Goal: Transaction & Acquisition: Book appointment/travel/reservation

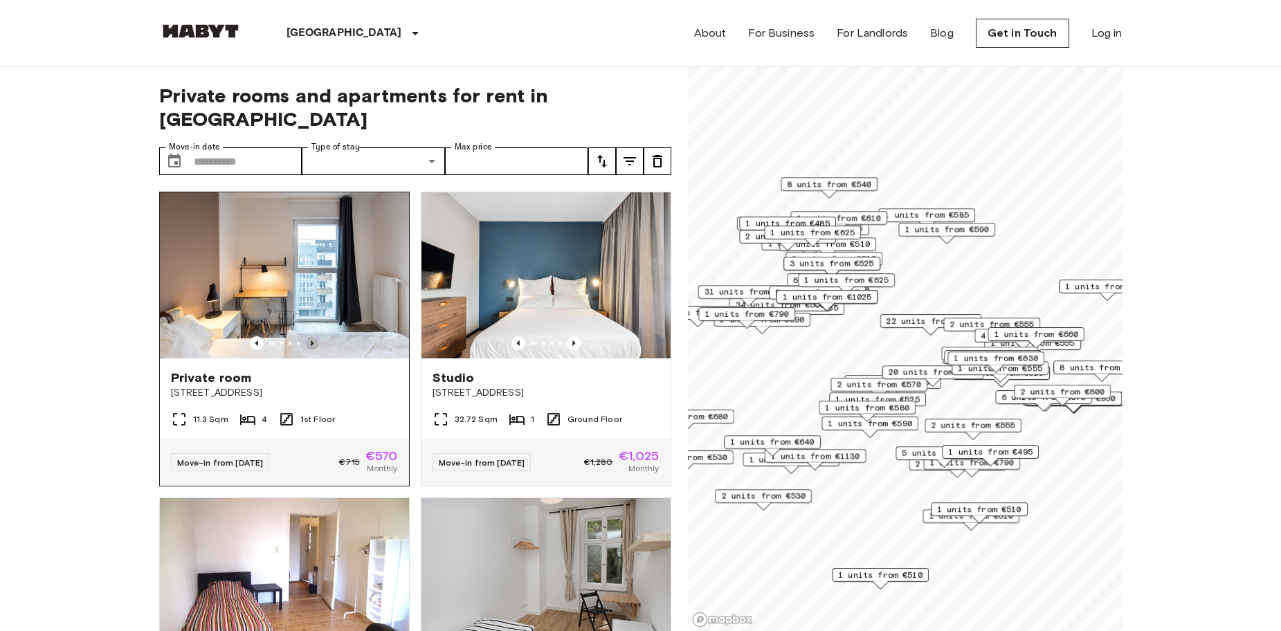
click at [309, 336] on icon "Previous image" at bounding box center [312, 343] width 14 height 14
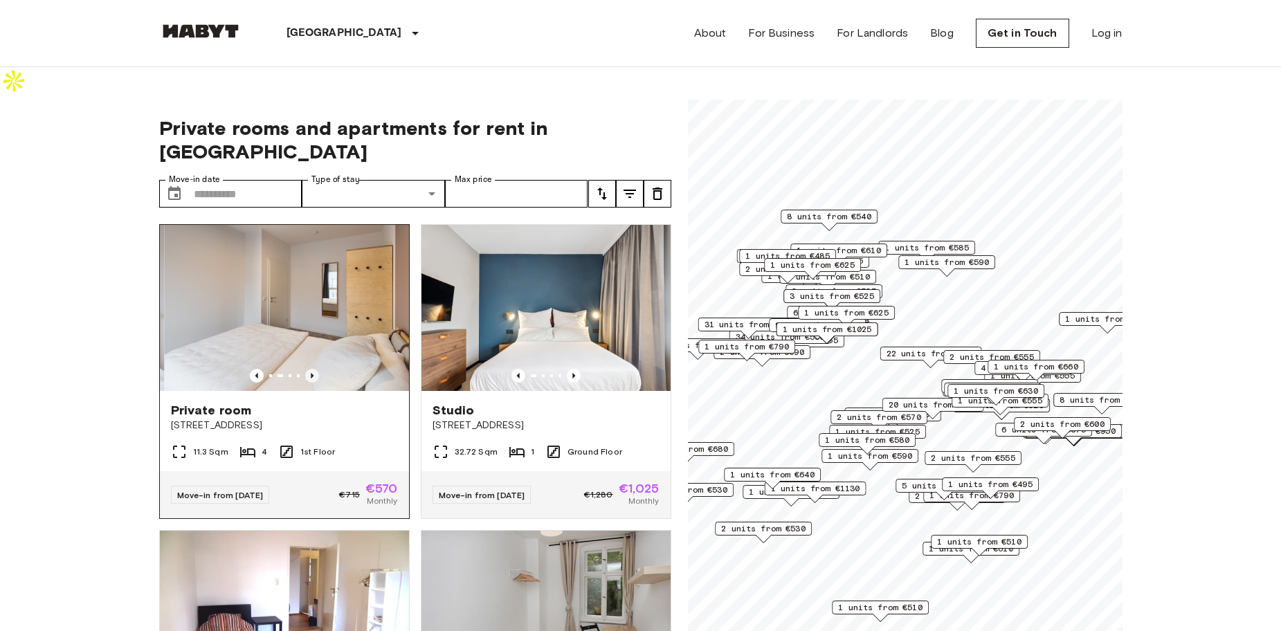
click at [311, 373] on icon "Previous image" at bounding box center [312, 376] width 3 height 6
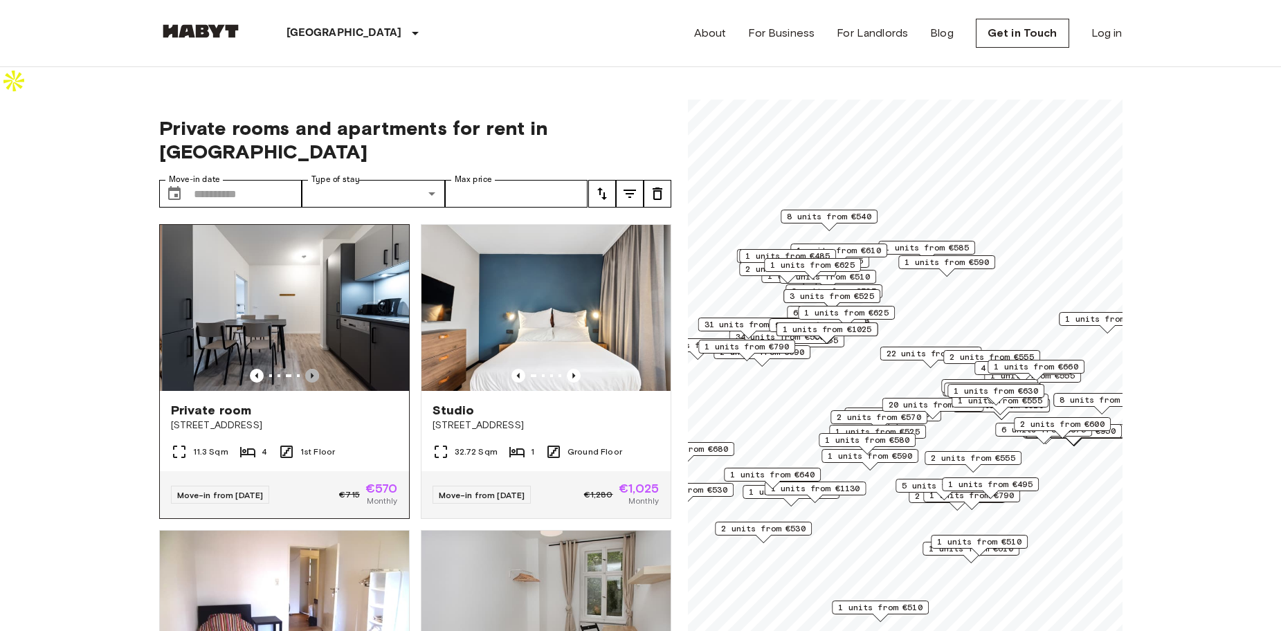
click at [311, 373] on icon "Previous image" at bounding box center [312, 376] width 3 height 6
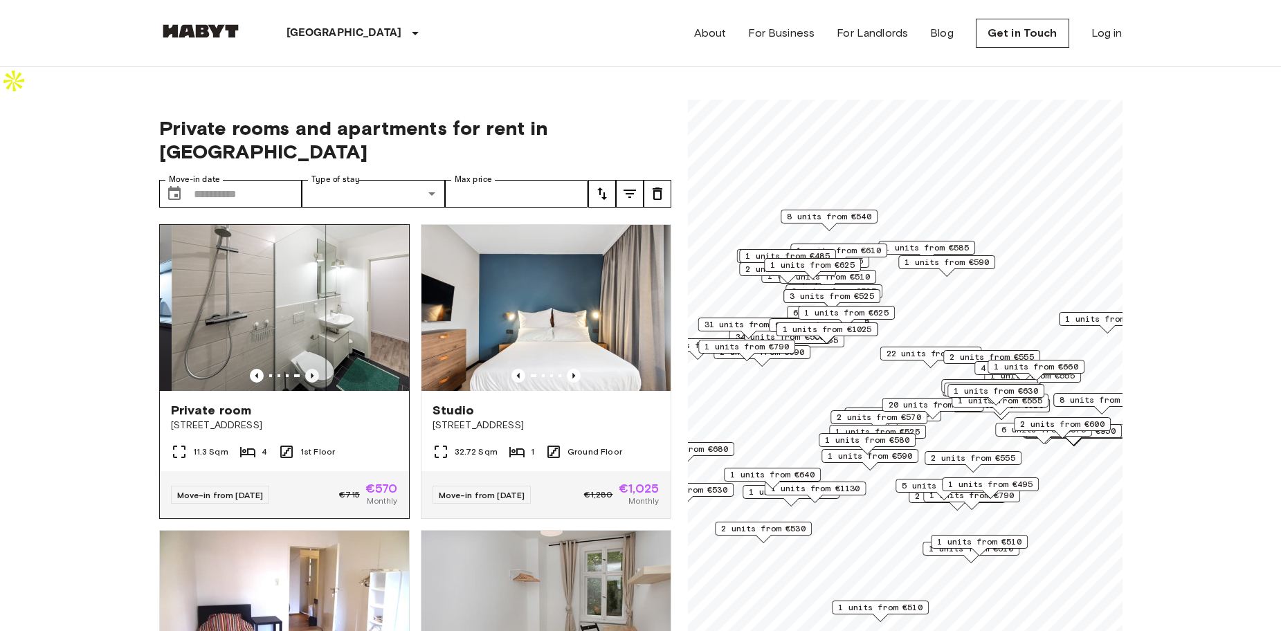
click at [311, 373] on icon "Previous image" at bounding box center [312, 376] width 3 height 6
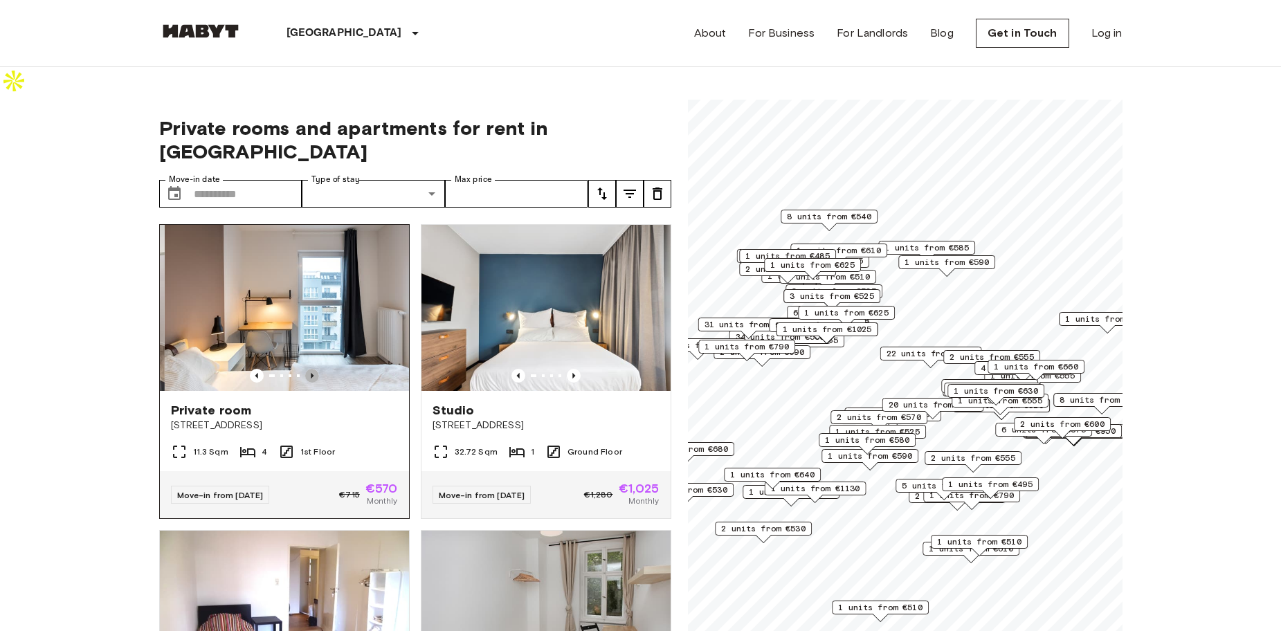
click at [311, 373] on icon "Previous image" at bounding box center [312, 376] width 3 height 6
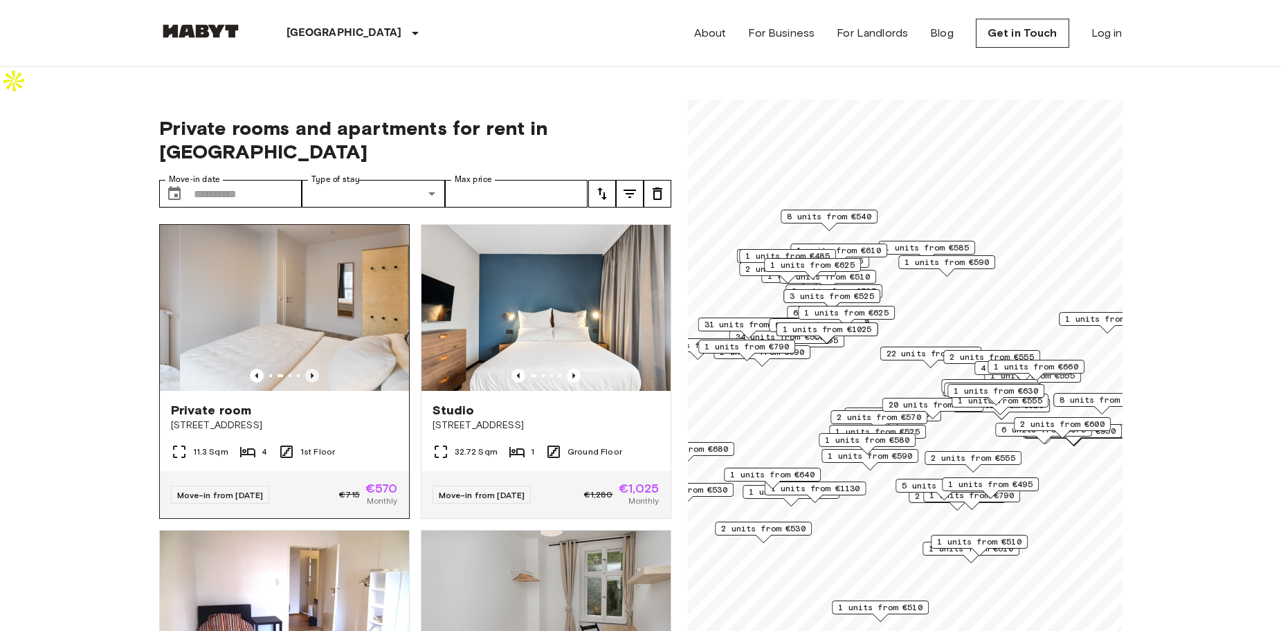
click at [311, 373] on icon "Previous image" at bounding box center [312, 376] width 3 height 6
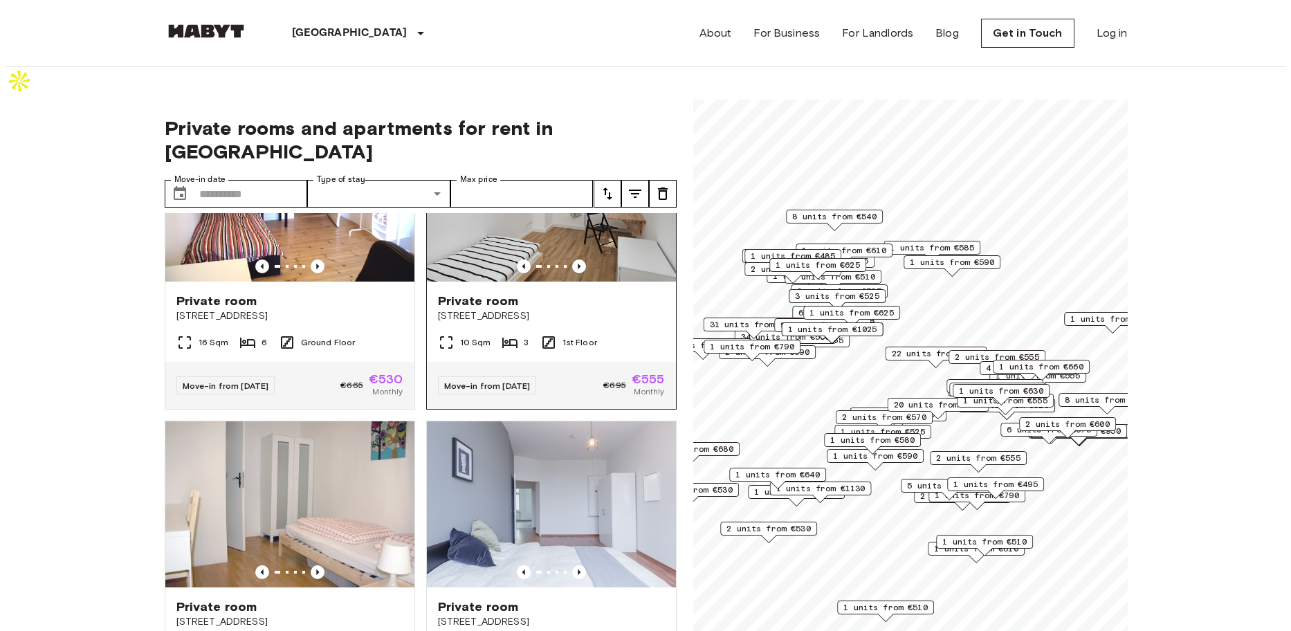
scroll to position [346, 0]
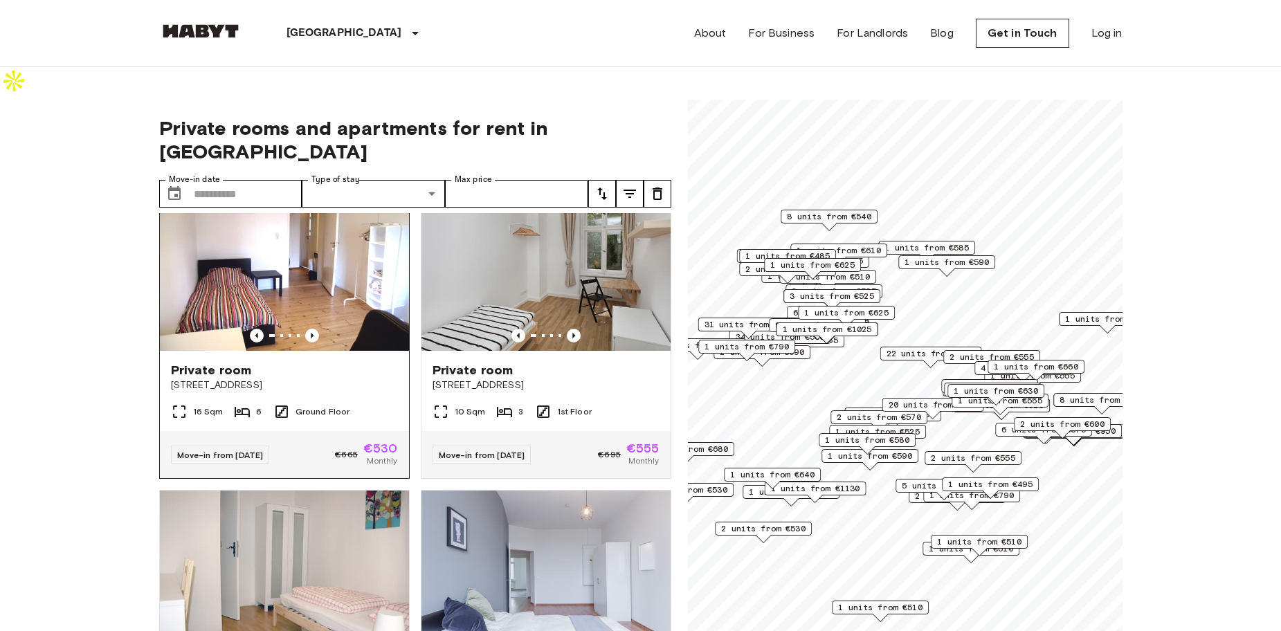
click at [277, 378] on span "[STREET_ADDRESS]" at bounding box center [284, 385] width 227 height 14
click at [347, 174] on label "Type of stay" at bounding box center [335, 180] width 48 height 12
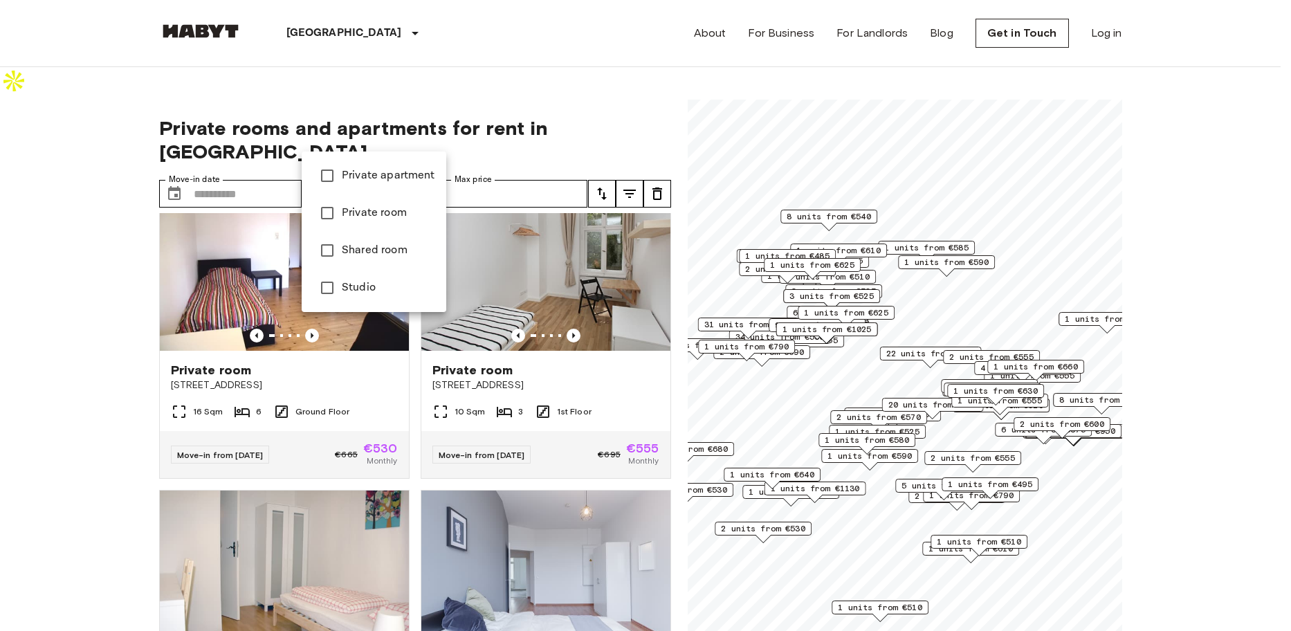
click at [258, 140] on div at bounding box center [645, 315] width 1291 height 631
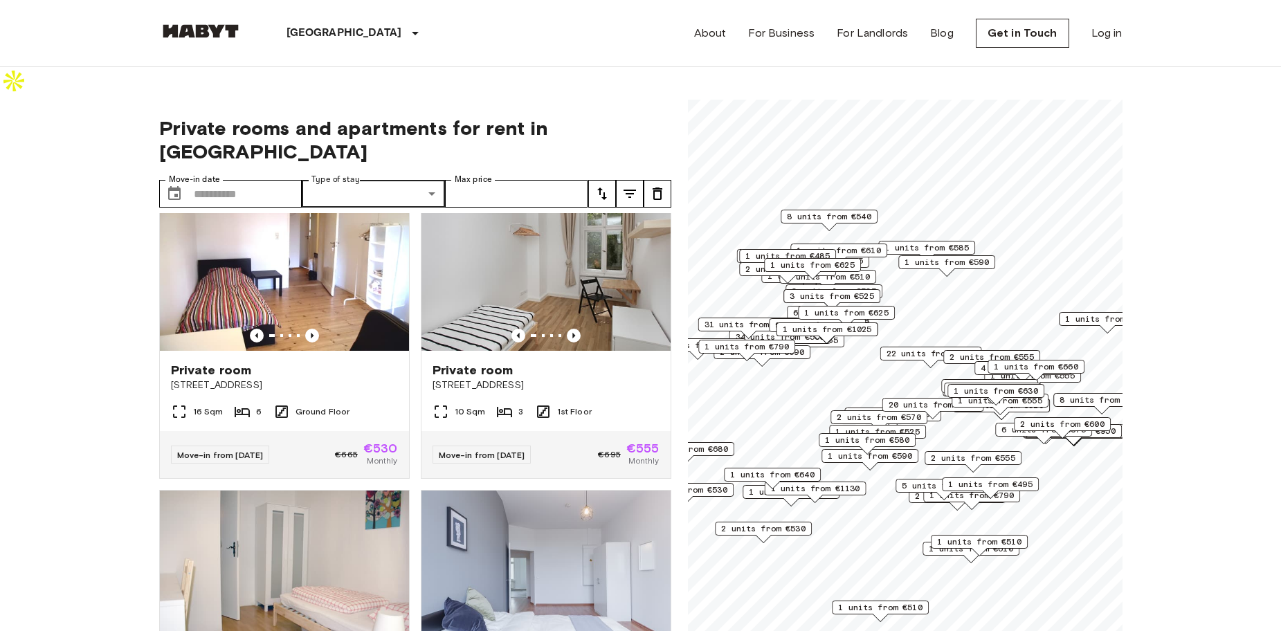
click at [258, 140] on div "Private apartment Private room Shared room Studio" at bounding box center [640, 315] width 1281 height 631
click at [258, 180] on input "Move-in date" at bounding box center [248, 194] width 109 height 28
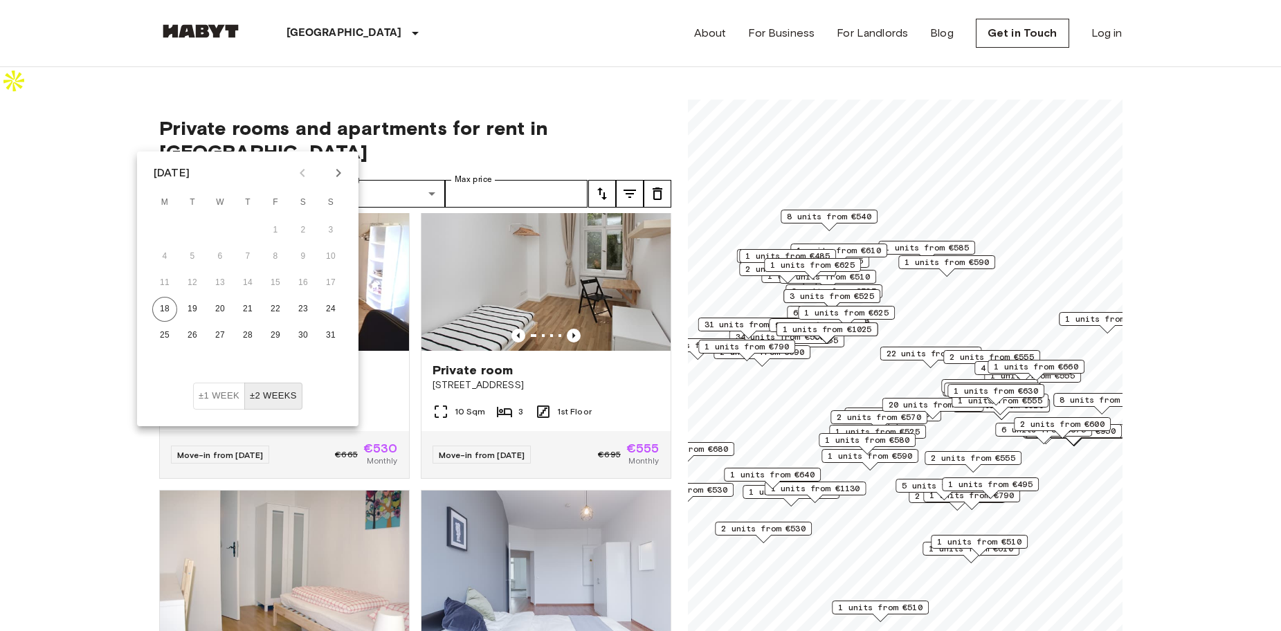
click at [340, 182] on button "Next month" at bounding box center [339, 173] width 24 height 24
click at [212, 226] on button "1" at bounding box center [220, 230] width 25 height 25
type input "**********"
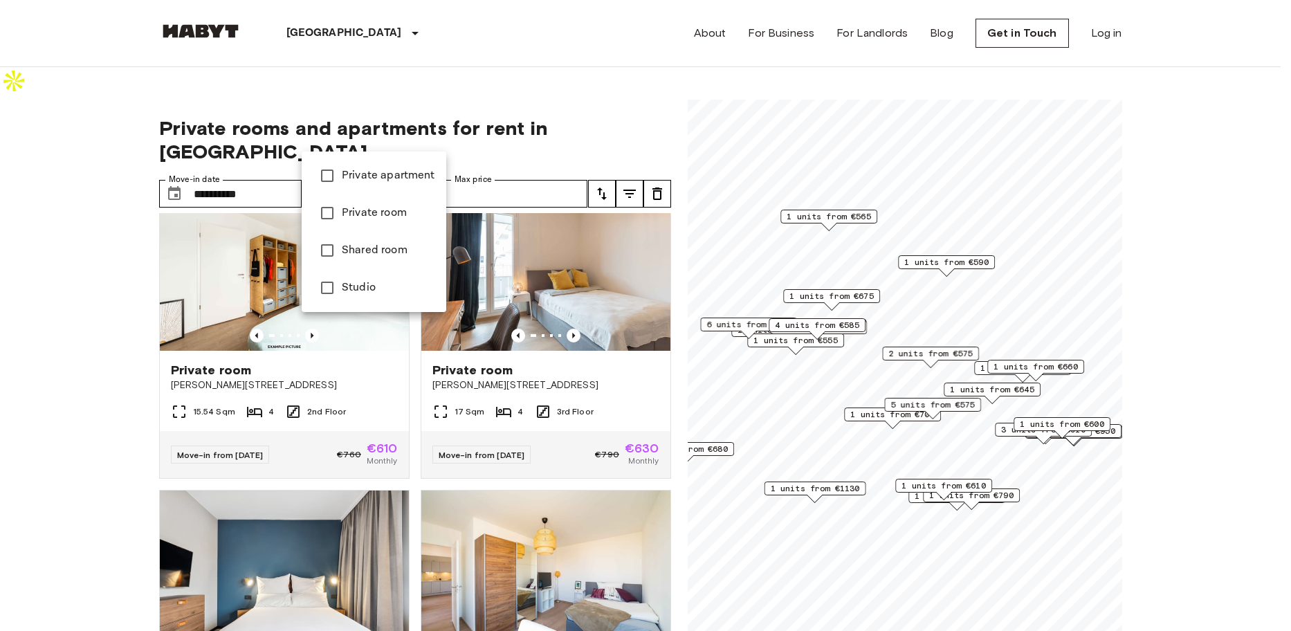
click at [376, 214] on span "Private room" at bounding box center [388, 213] width 93 height 17
type input "**********"
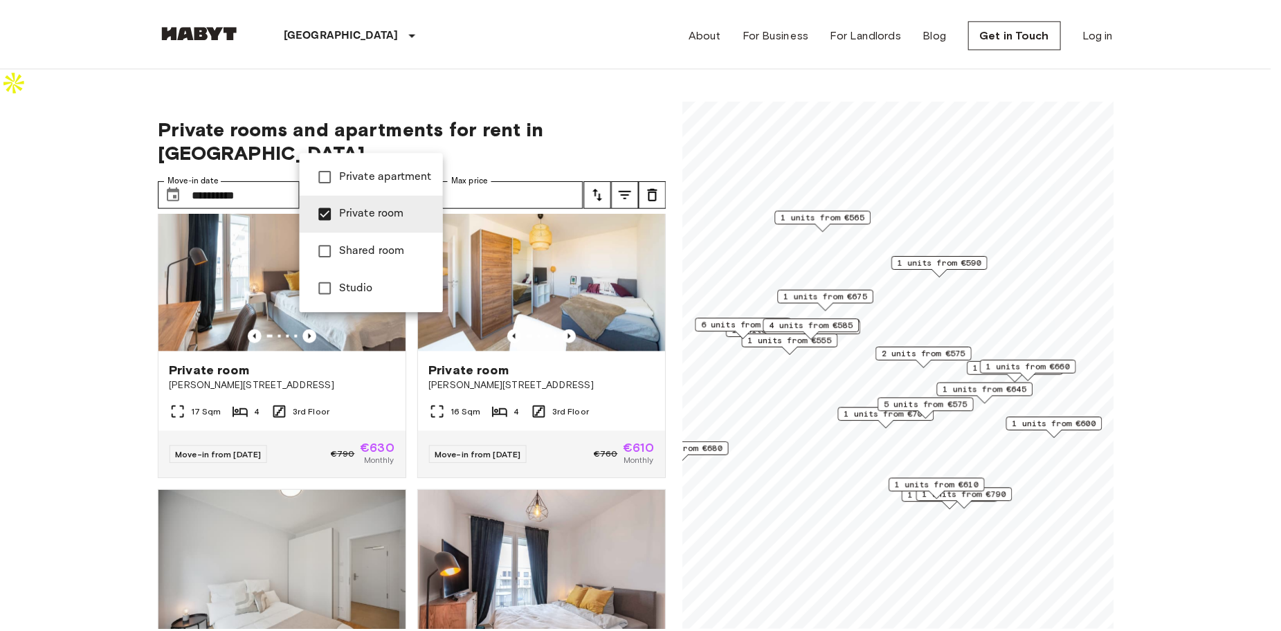
scroll to position [33, 0]
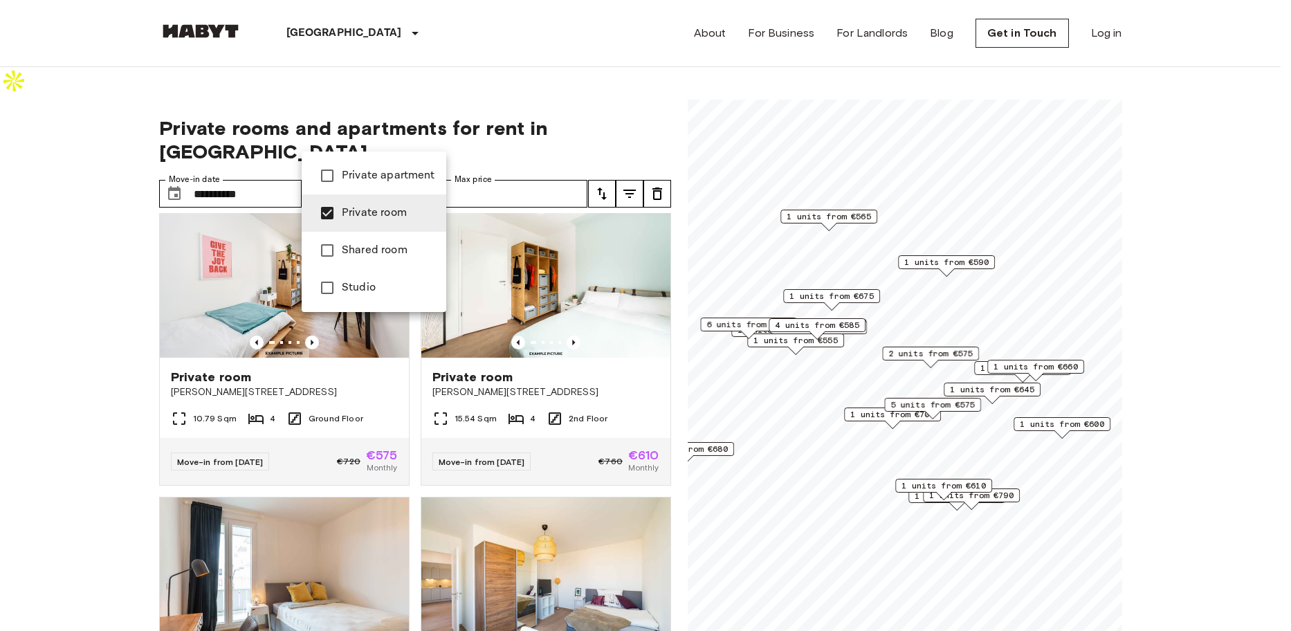
click at [623, 88] on div at bounding box center [645, 315] width 1291 height 631
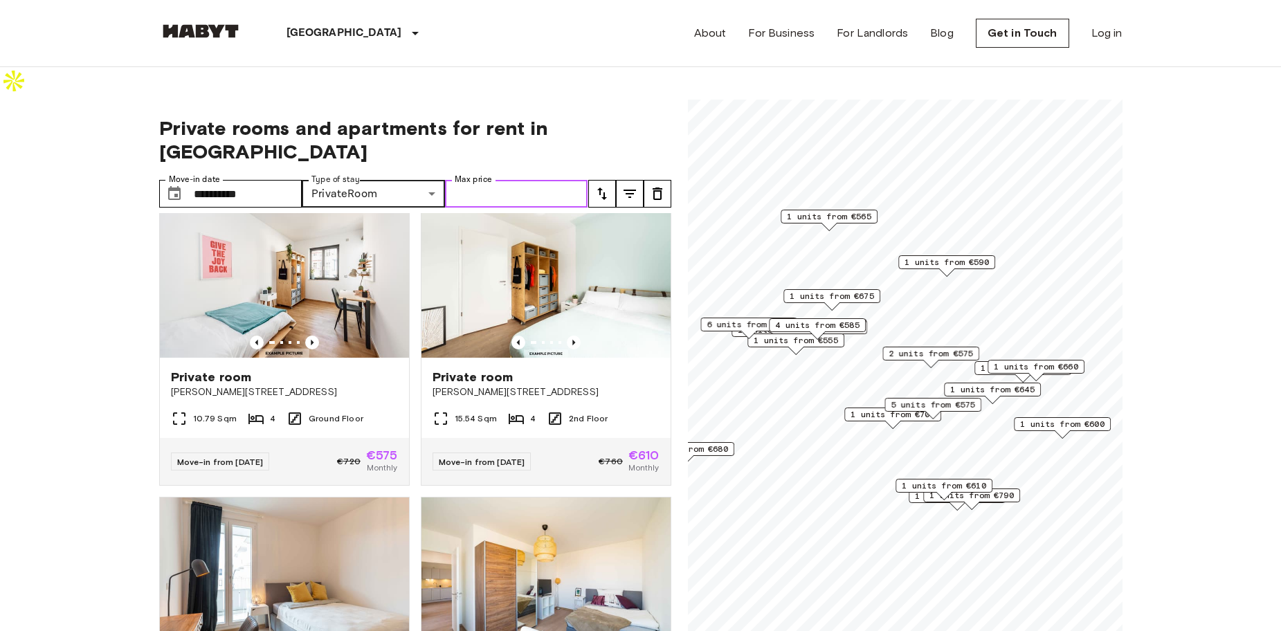
click at [558, 180] on input "Max price" at bounding box center [516, 194] width 143 height 28
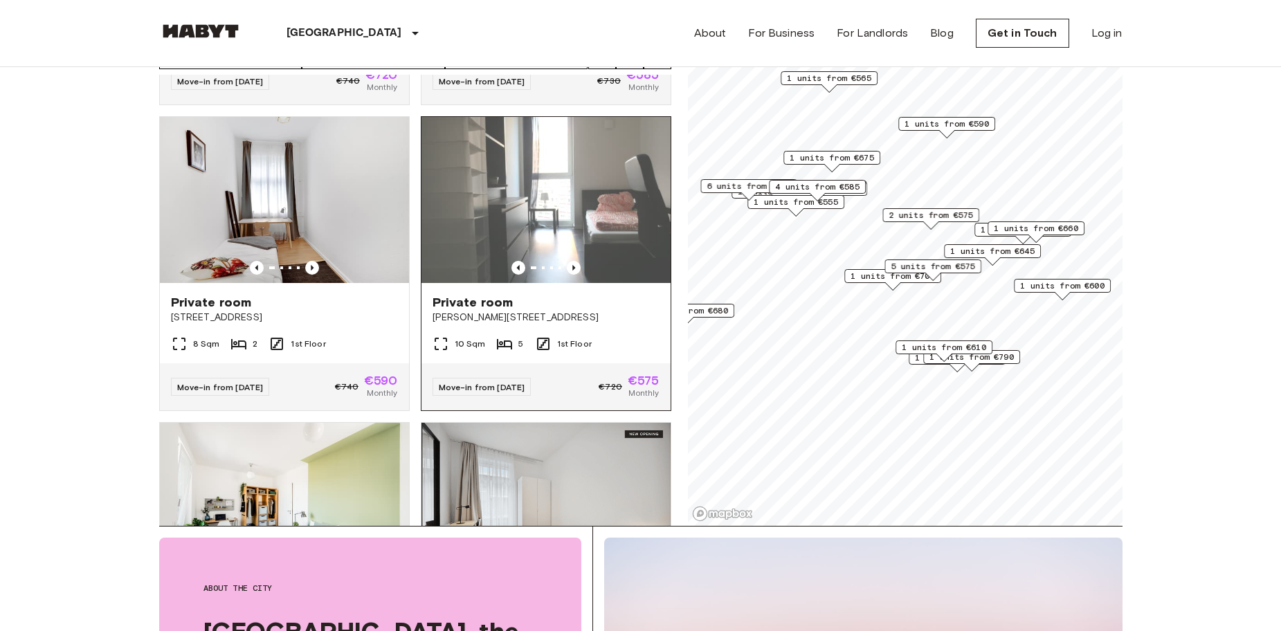
scroll to position [863, 0]
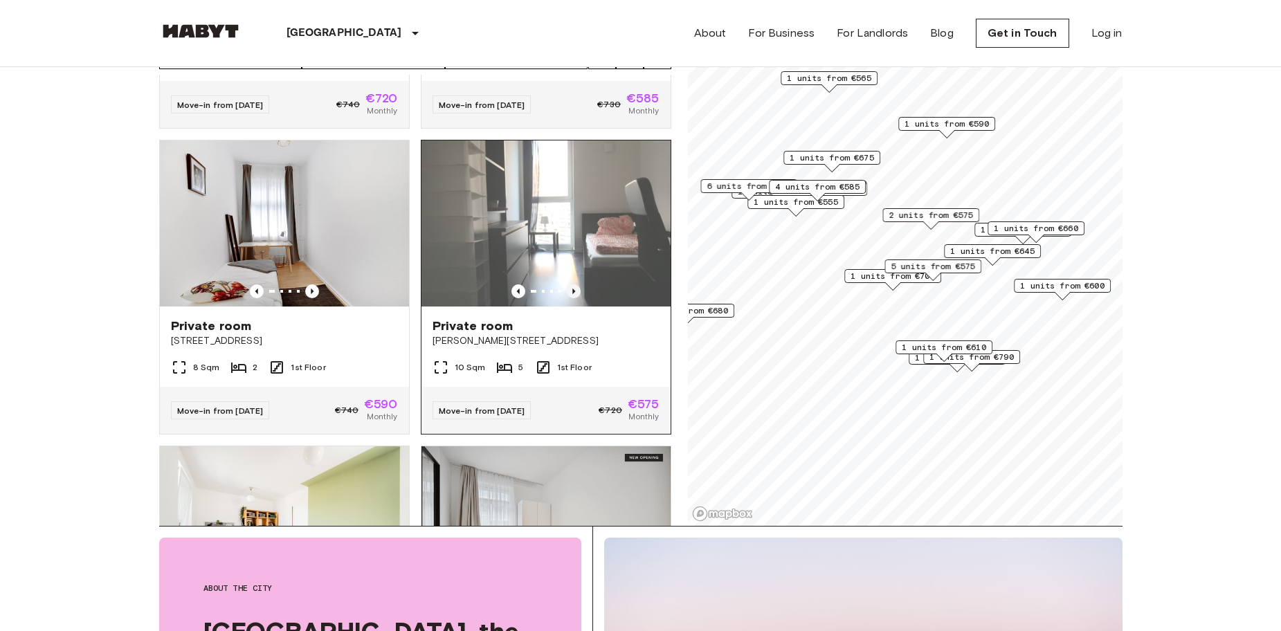
click at [567, 284] on icon "Previous image" at bounding box center [574, 291] width 14 height 14
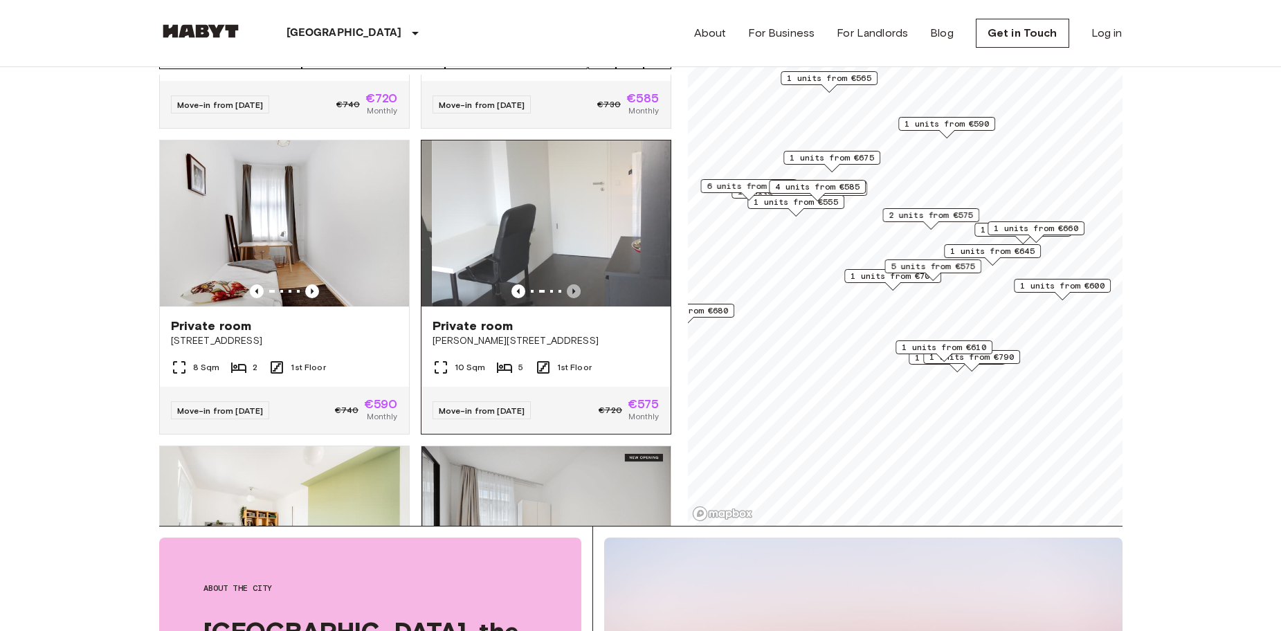
click at [567, 284] on icon "Previous image" at bounding box center [574, 291] width 14 height 14
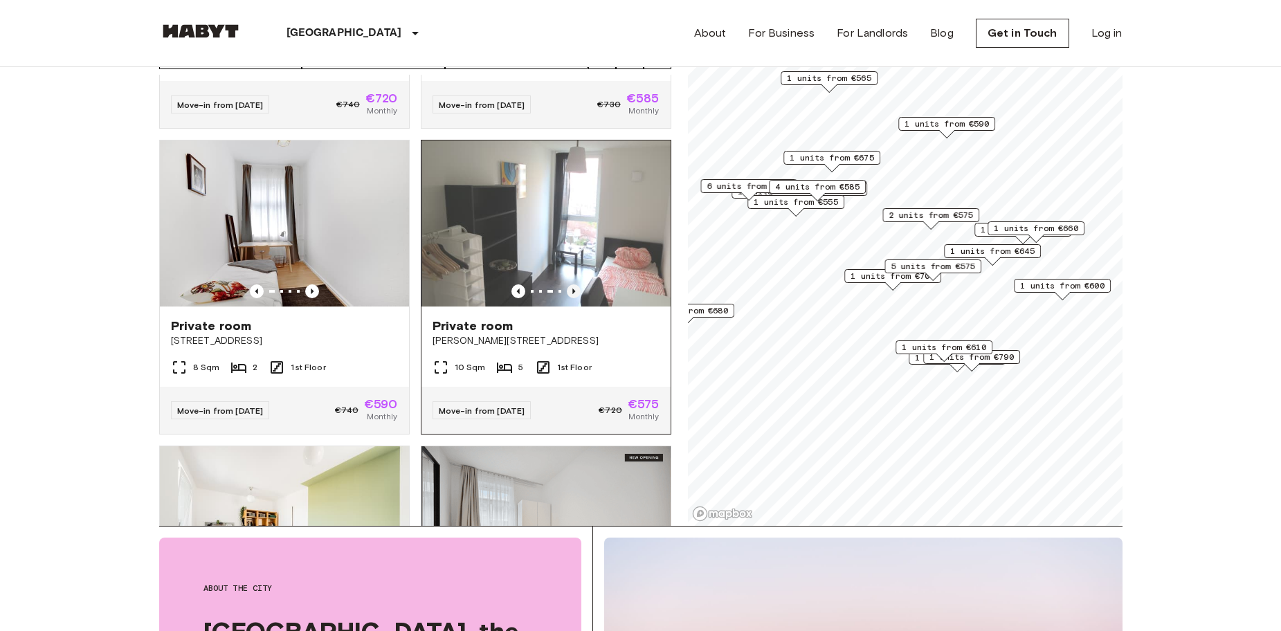
click at [567, 284] on icon "Previous image" at bounding box center [574, 291] width 14 height 14
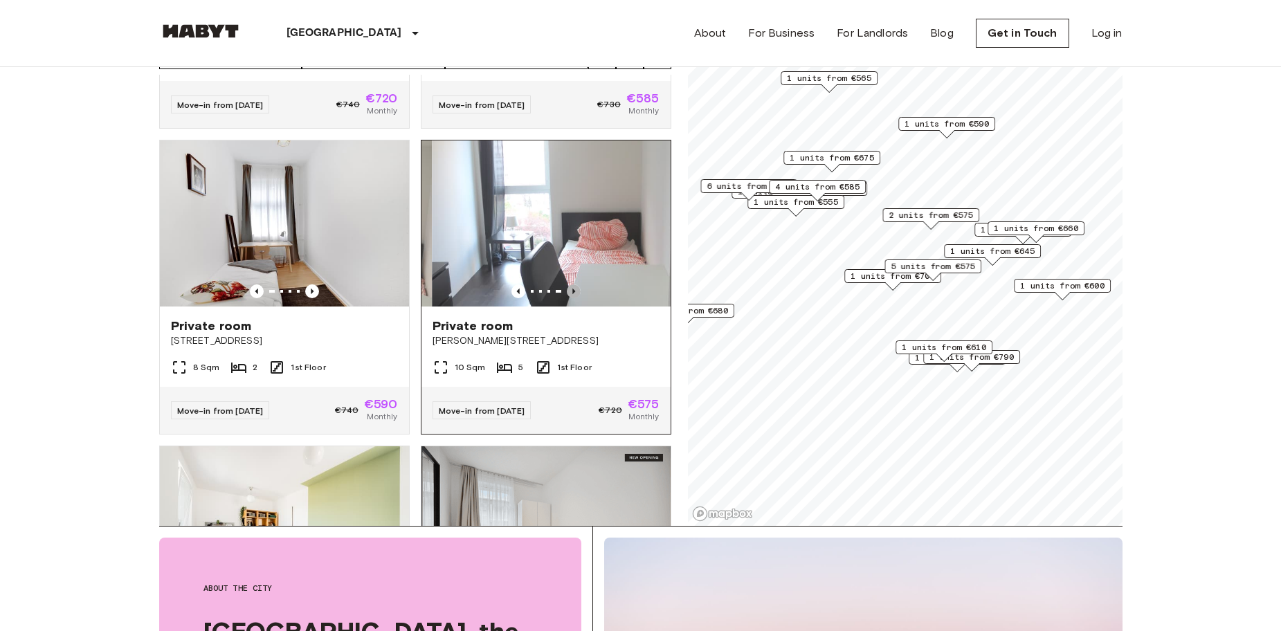
click at [567, 284] on icon "Previous image" at bounding box center [574, 291] width 14 height 14
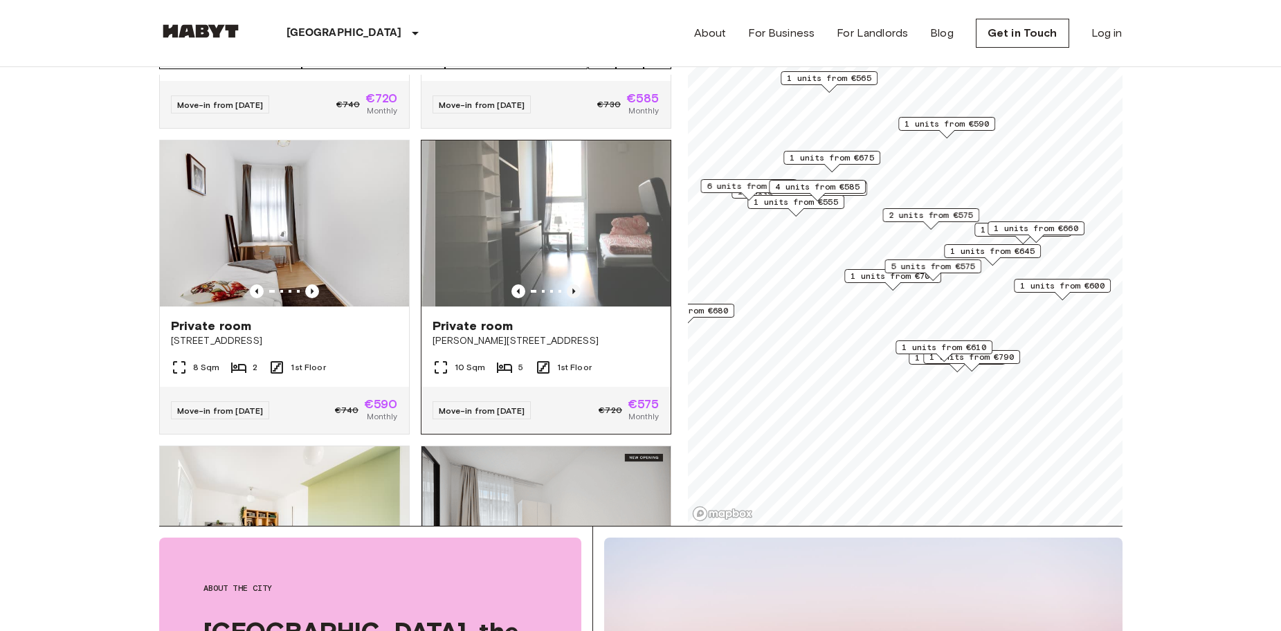
click at [567, 284] on icon "Previous image" at bounding box center [574, 291] width 14 height 14
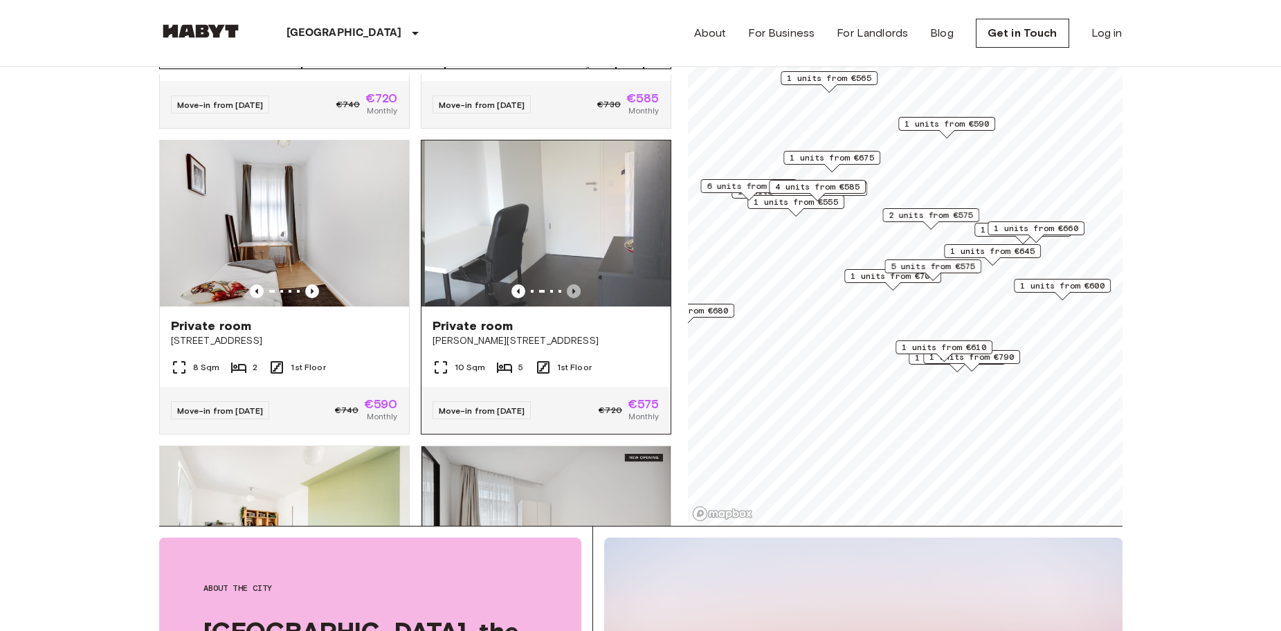
click at [567, 284] on icon "Previous image" at bounding box center [574, 291] width 14 height 14
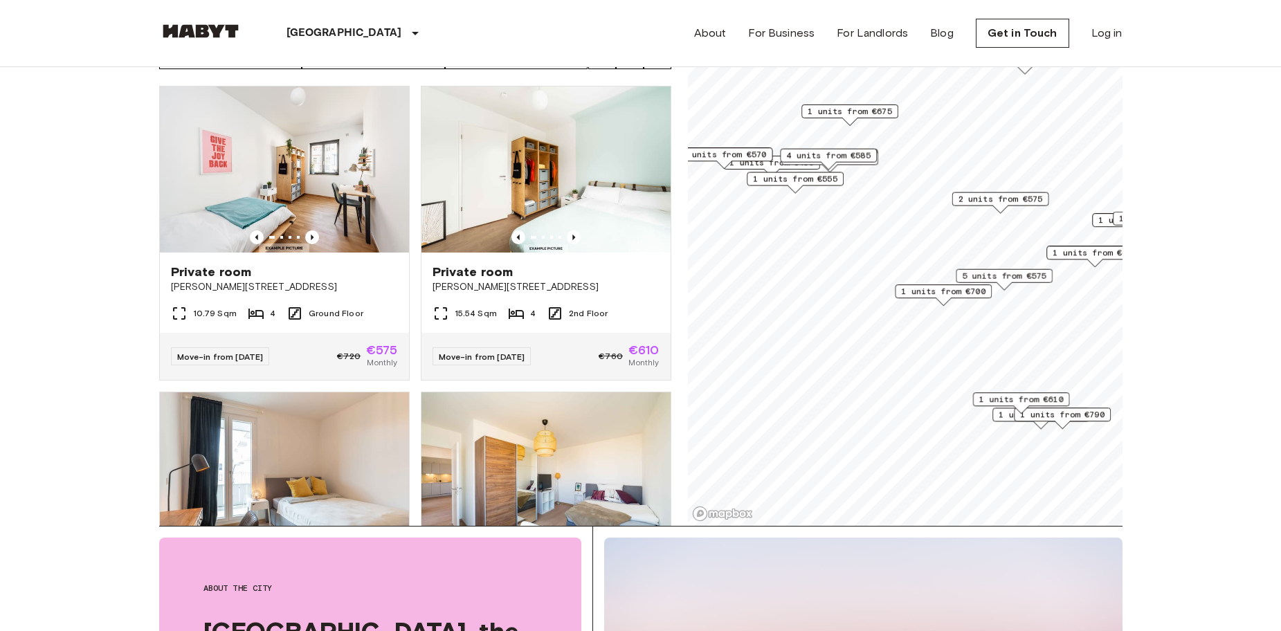
scroll to position [57, 0]
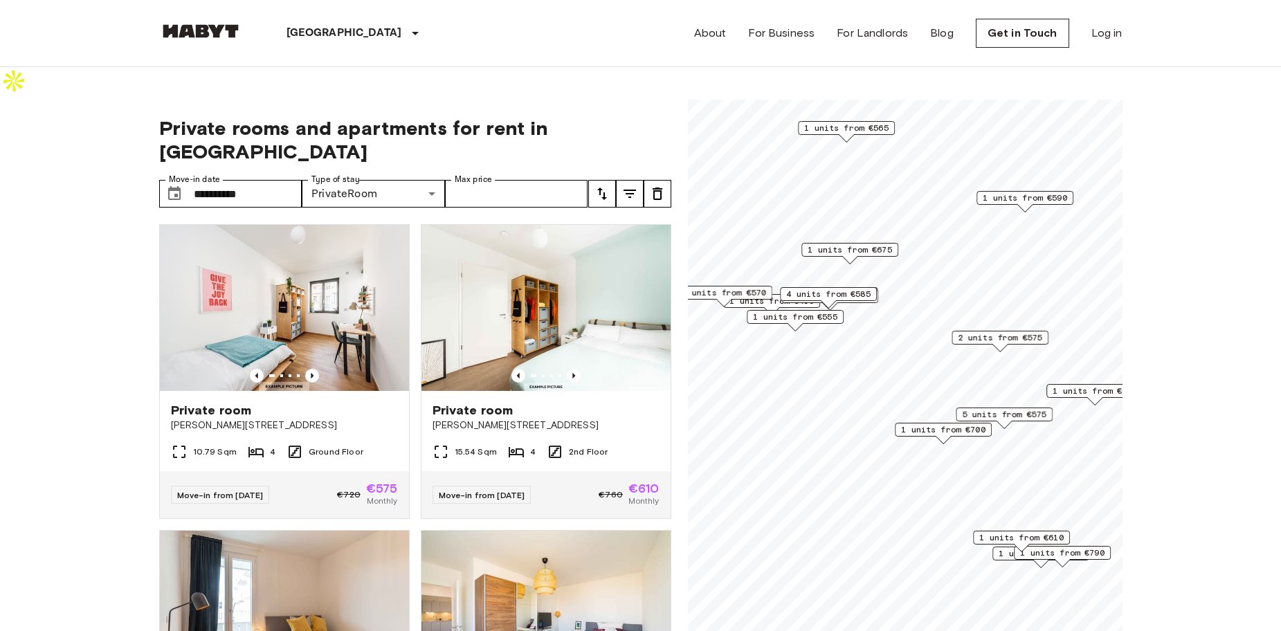
click at [596, 180] on button "tune" at bounding box center [602, 194] width 28 height 28
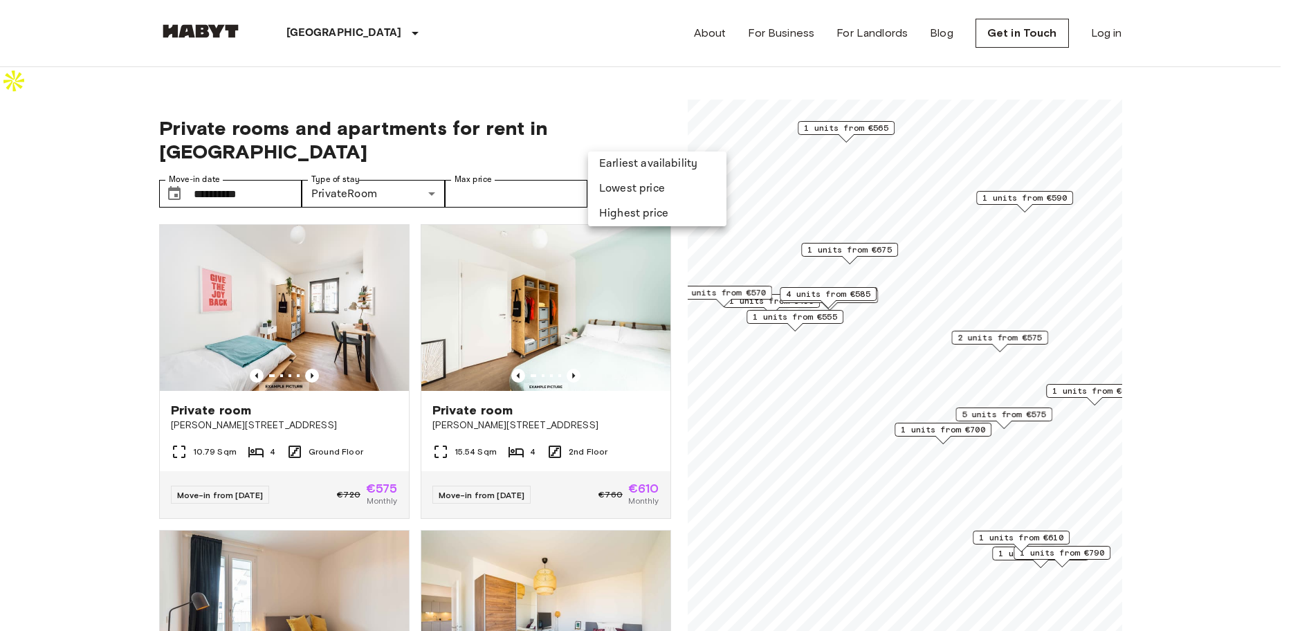
click at [631, 190] on li "Lowest price" at bounding box center [657, 188] width 138 height 25
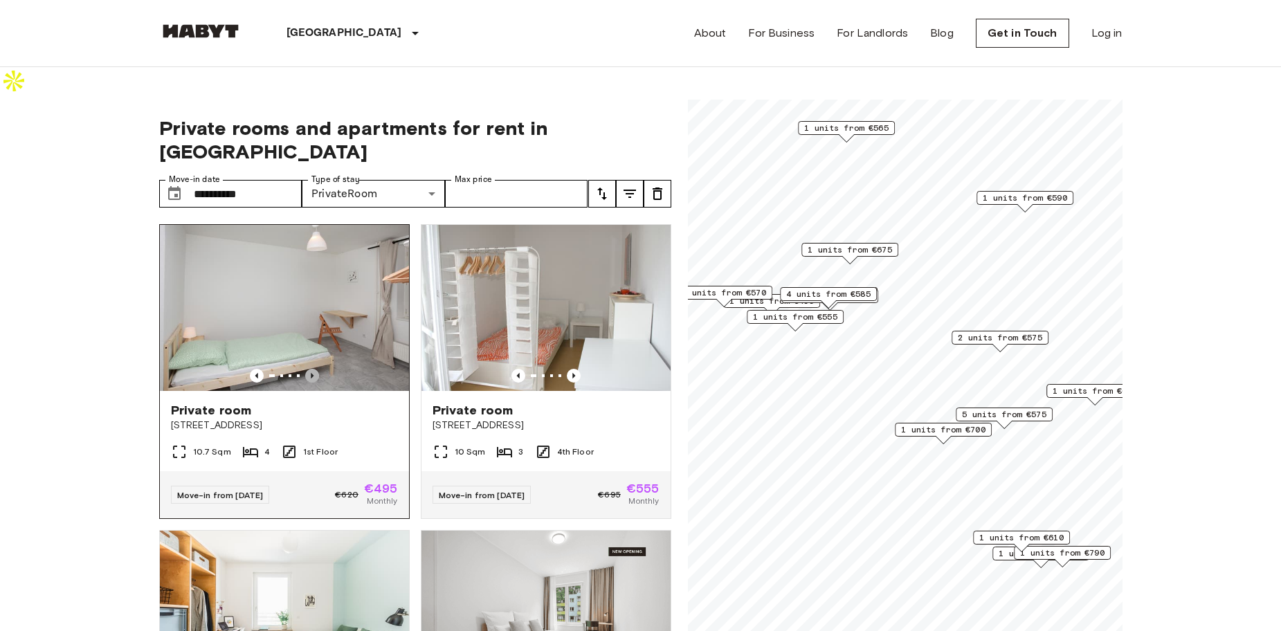
click at [311, 369] on icon "Previous image" at bounding box center [312, 376] width 14 height 14
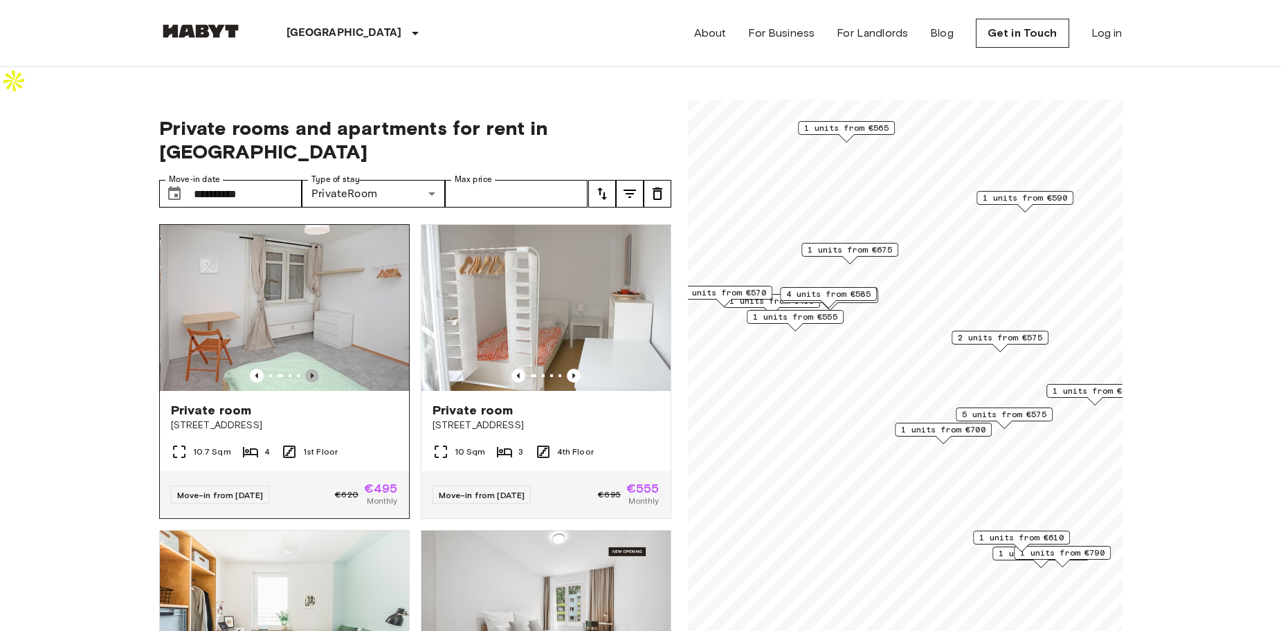
click at [311, 369] on icon "Previous image" at bounding box center [312, 376] width 14 height 14
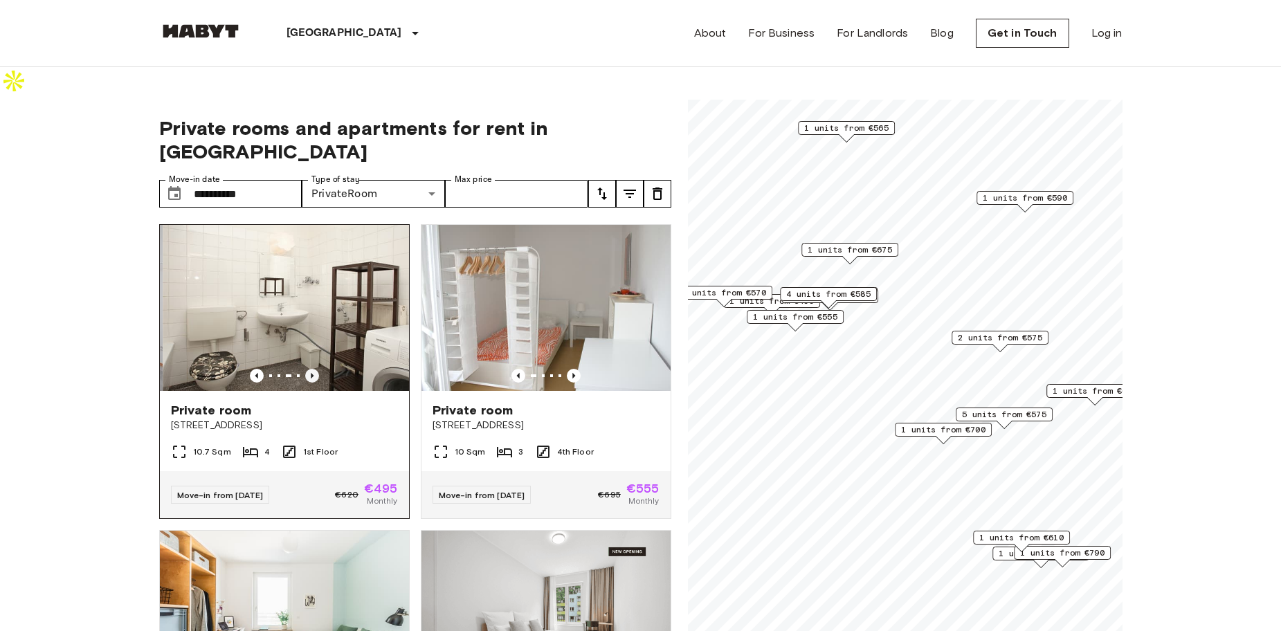
click at [311, 369] on icon "Previous image" at bounding box center [312, 376] width 14 height 14
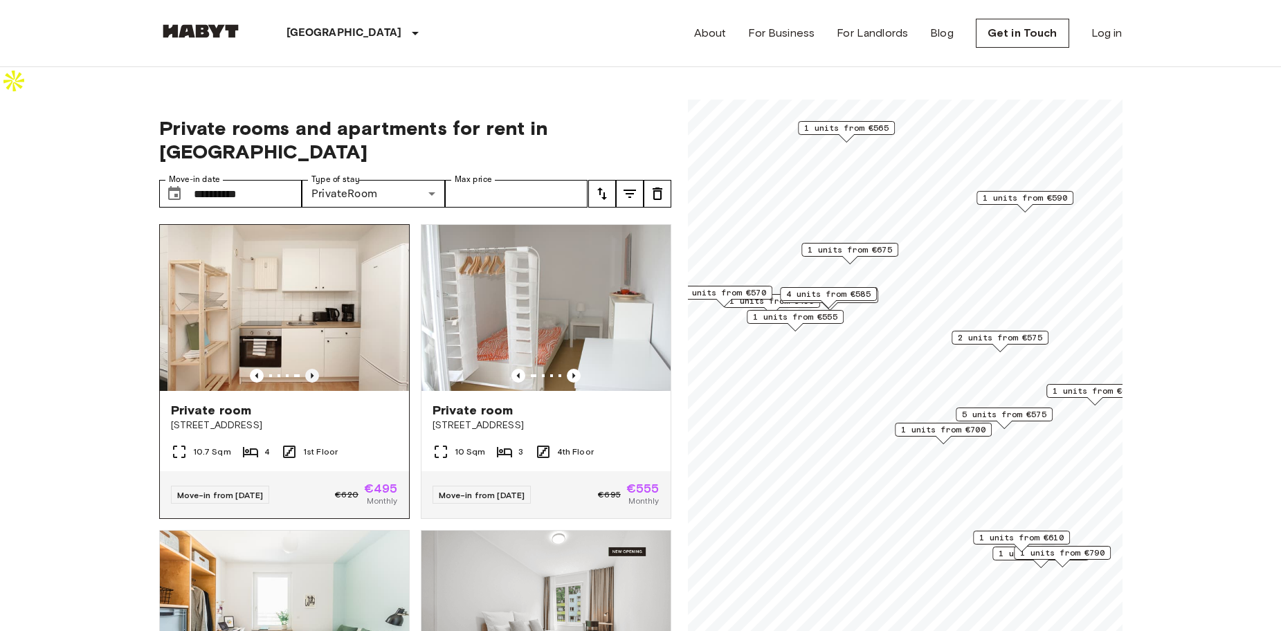
click at [311, 369] on icon "Previous image" at bounding box center [312, 376] width 14 height 14
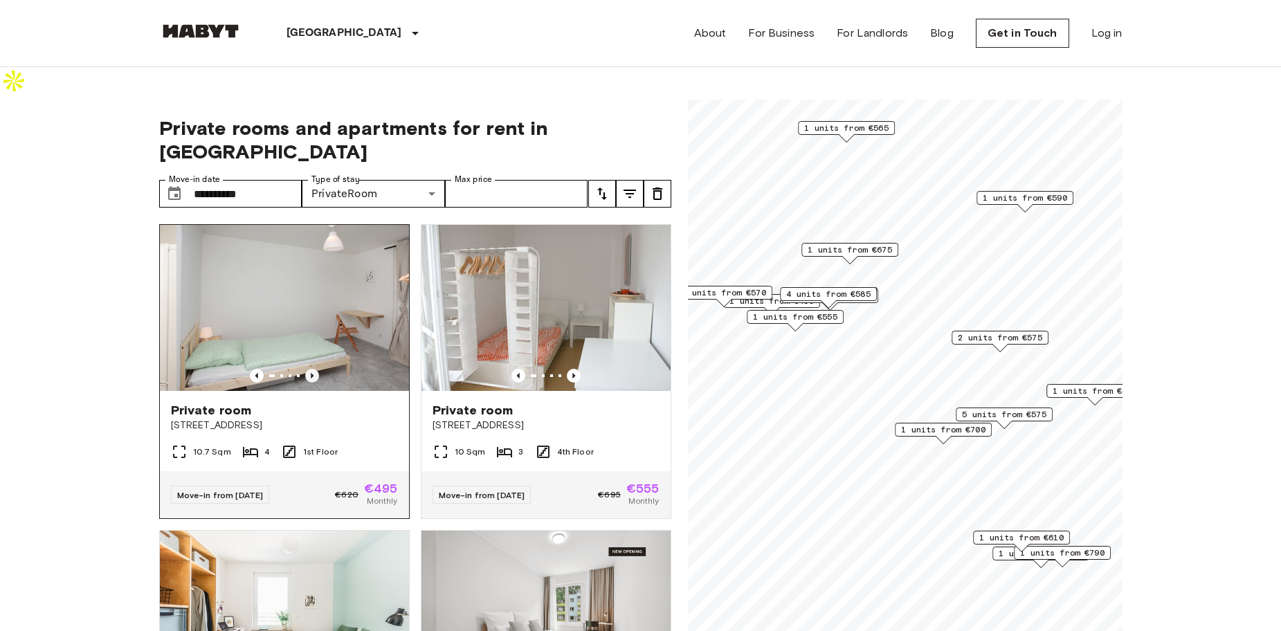
click at [311, 369] on icon "Previous image" at bounding box center [312, 376] width 14 height 14
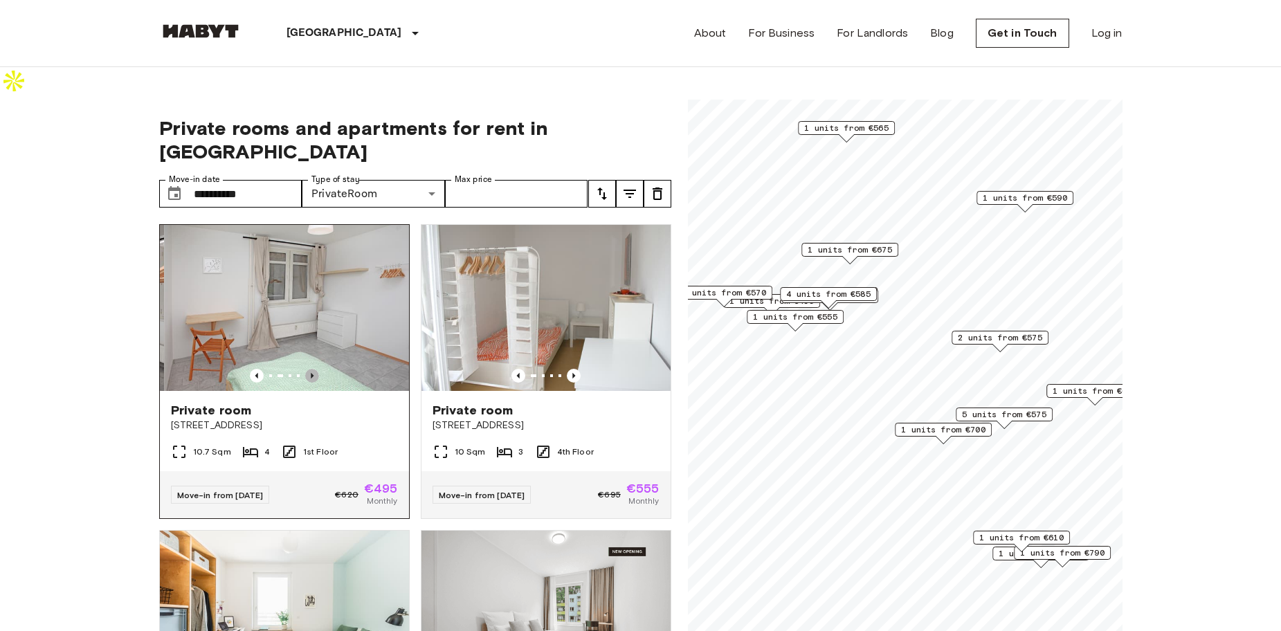
click at [311, 369] on icon "Previous image" at bounding box center [312, 376] width 14 height 14
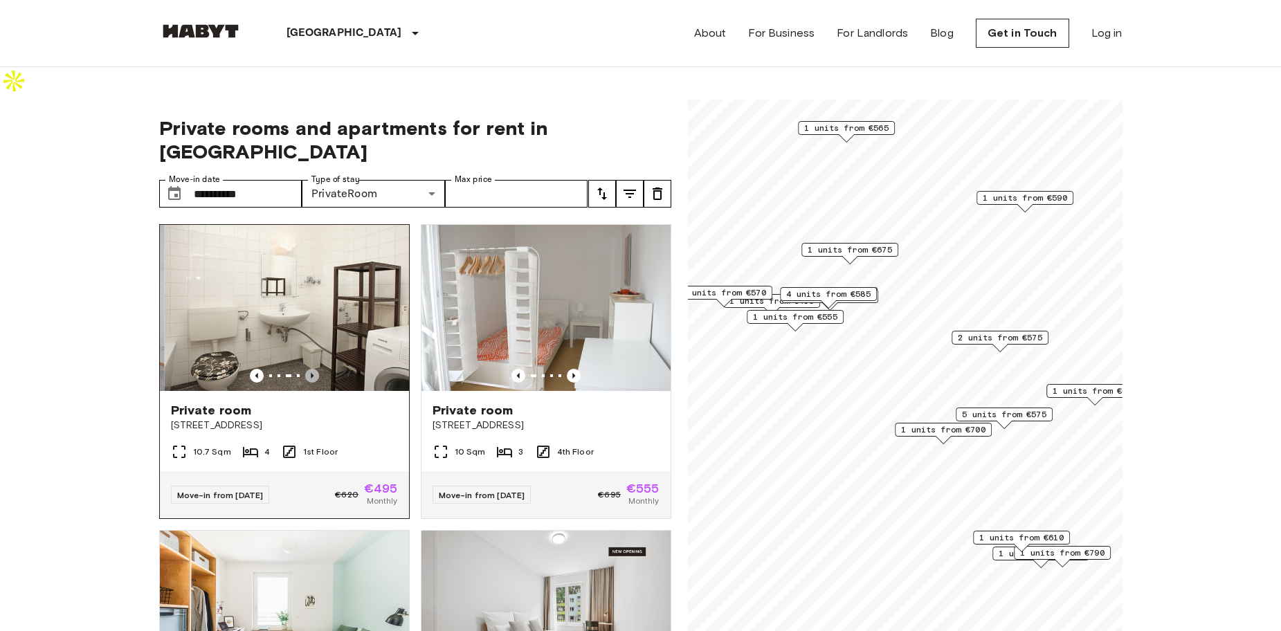
click at [311, 369] on icon "Previous image" at bounding box center [312, 376] width 14 height 14
